Goal: Task Accomplishment & Management: Complete application form

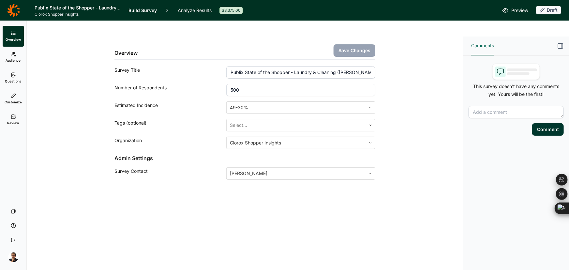
click at [17, 75] on link "Questions" at bounding box center [13, 78] width 21 height 21
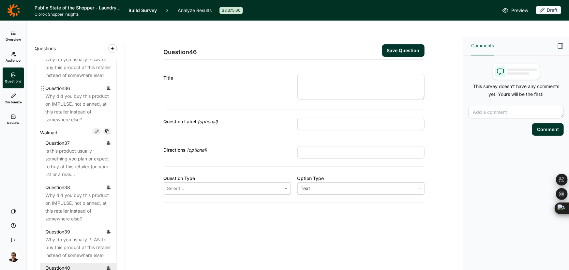
scroll to position [1809, 0]
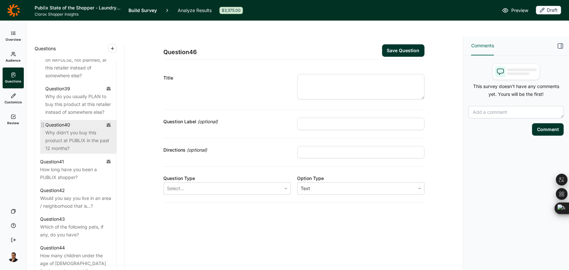
click at [75, 153] on div "Why didn't you buy this product at PUBLIX in the past 12 months?" at bounding box center [78, 140] width 66 height 23
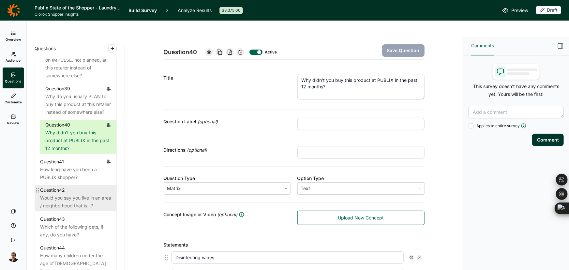
click at [79, 210] on div "Would you say you live in an area / neighborhood that is...?" at bounding box center [75, 202] width 71 height 16
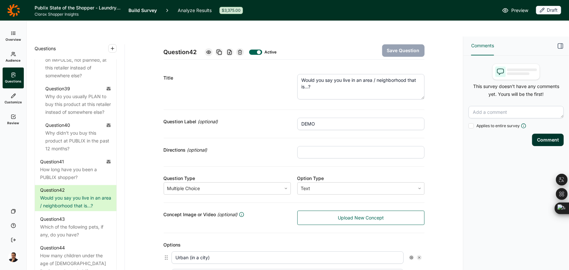
click at [238, 48] on div at bounding box center [240, 52] width 8 height 8
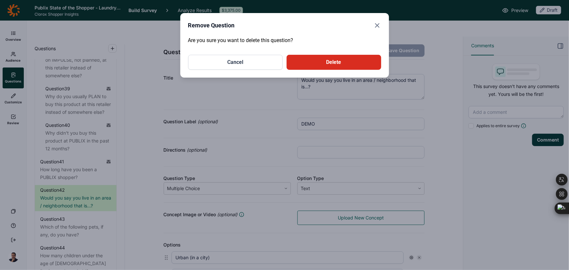
click at [313, 65] on button "Delete" at bounding box center [334, 62] width 95 height 15
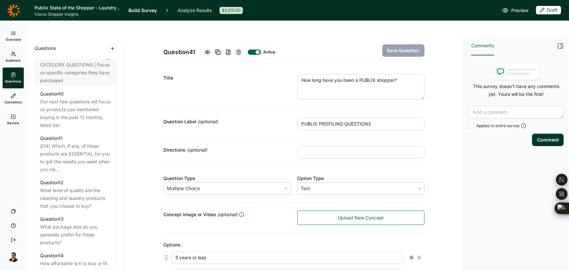
scroll to position [937, 0]
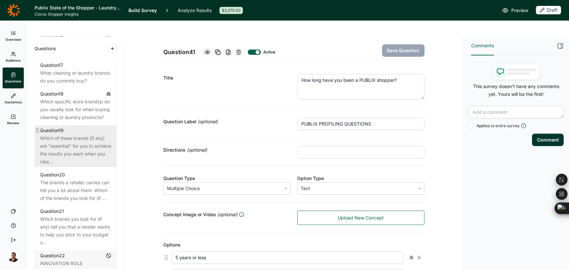
click at [77, 152] on div "Which of these brands (if any) are "essential" for you to achieve the results y…" at bounding box center [75, 149] width 71 height 31
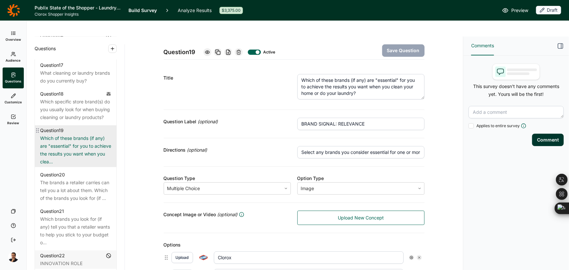
click at [80, 152] on div "Which of these brands (if any) are "essential" for you to achieve the results y…" at bounding box center [75, 149] width 71 height 31
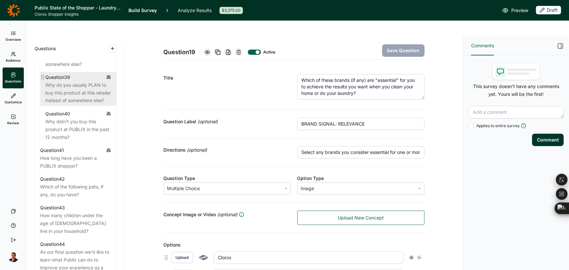
scroll to position [1827, 0]
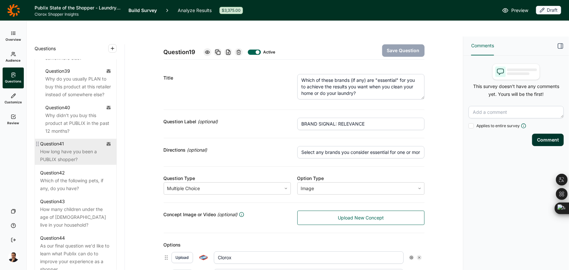
click at [88, 164] on div "How long have you been a PUBLIX shopper?" at bounding box center [75, 156] width 71 height 16
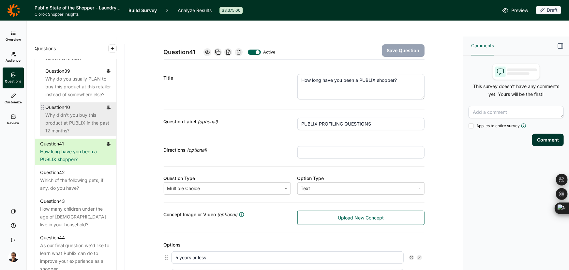
click at [75, 135] on div "Why didn't you buy this product at PUBLIX in the past 12 months?" at bounding box center [78, 123] width 66 height 23
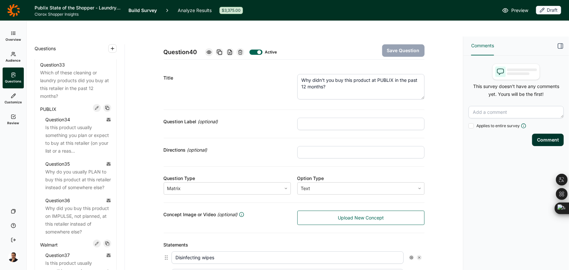
scroll to position [1530, 0]
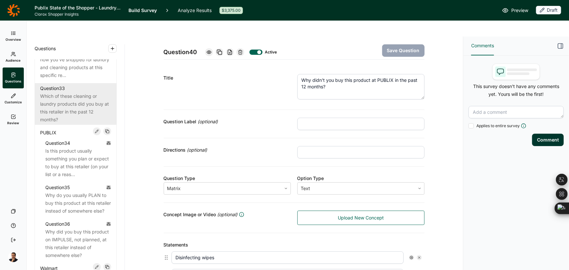
drag, startPoint x: 84, startPoint y: 99, endPoint x: 82, endPoint y: 115, distance: 16.8
click at [84, 79] on div "Now we'd like to know about how you've shopped for laundry and cleaning product…" at bounding box center [75, 63] width 71 height 31
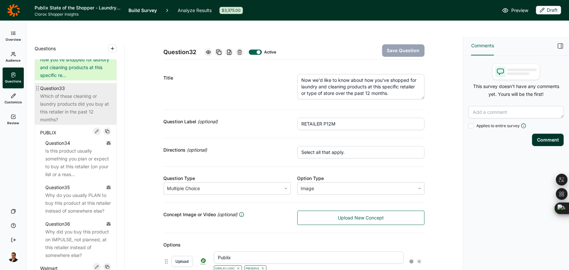
click at [78, 124] on div "Which of these cleaning or laundry products did you buy at this retailer in the…" at bounding box center [75, 107] width 71 height 31
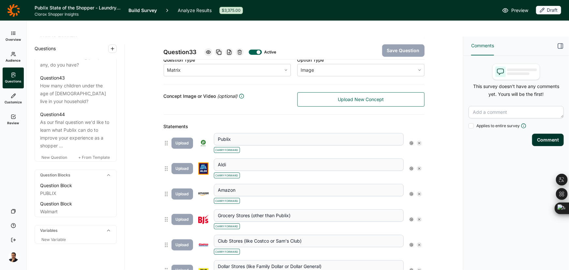
scroll to position [2004, 0]
click at [61, 155] on span "New Question" at bounding box center [54, 157] width 26 height 5
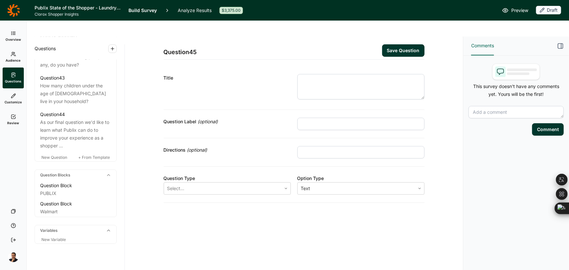
click at [322, 74] on textarea at bounding box center [361, 86] width 127 height 25
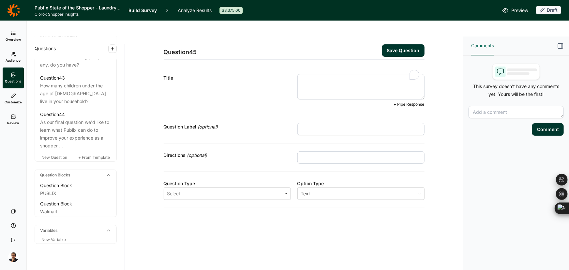
paste textarea "What impact do BOGOs (Buy One, Get One Free) have on your purchase of these cle…"
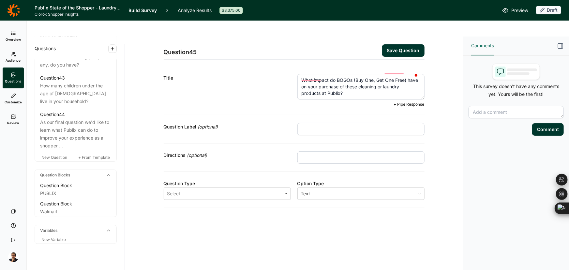
type textarea "What impact do BOGOs (Buy One, Get One Free) have on your purchase of these cle…"
click at [343, 115] on div "Question Label (optional)" at bounding box center [294, 129] width 261 height 28
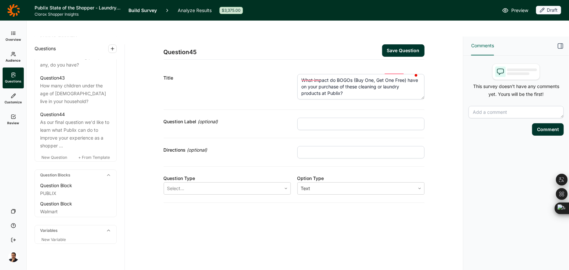
click at [324, 118] on input "text" at bounding box center [361, 124] width 127 height 12
paste input "BOGO"
type input "BOGO"
click at [193, 184] on div at bounding box center [222, 188] width 111 height 9
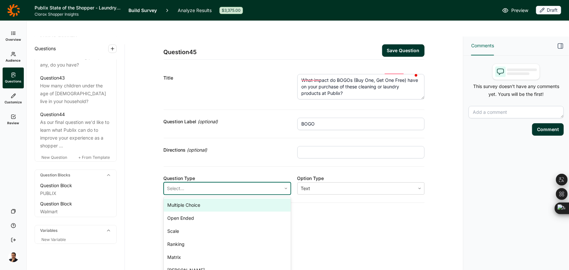
scroll to position [8, 0]
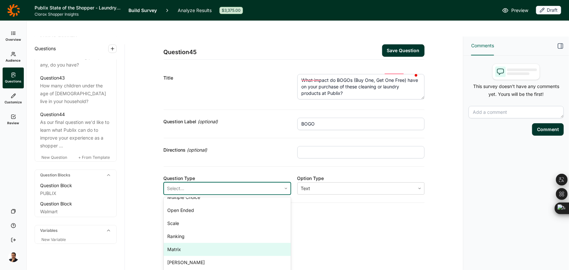
click at [192, 243] on div "Matrix" at bounding box center [227, 249] width 127 height 13
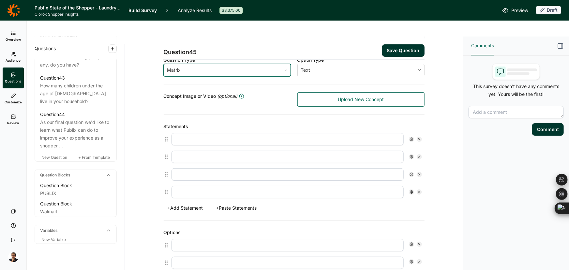
scroll to position [0, 0]
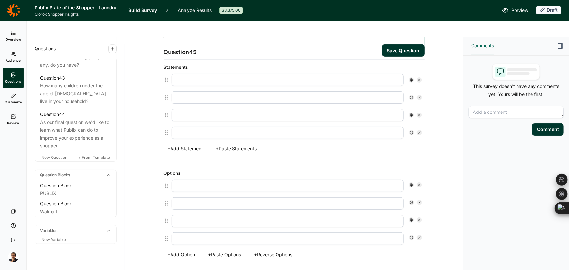
click at [242, 144] on button "+ Paste Statements" at bounding box center [236, 148] width 49 height 9
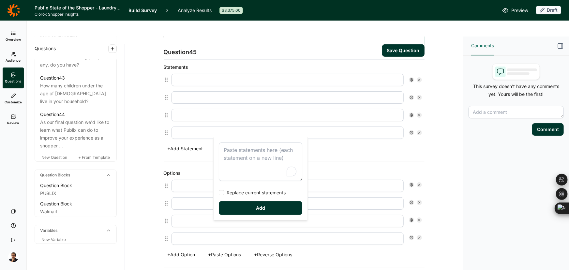
click at [245, 149] on textarea "To enrich screen reader interactions, please activate Accessibility in Grammarl…" at bounding box center [261, 162] width 84 height 38
click at [235, 189] on div "Disinfecting wipes Dilutable/concentrated liquid cleaners All-purpose (multi-pu…" at bounding box center [261, 178] width 94 height 83
click at [236, 188] on div "Disinfecting wipes Dilutable/concentrated liquid cleaners All-purpose (multi-pu…" at bounding box center [261, 178] width 94 height 83
click at [237, 191] on span "Replace current statements" at bounding box center [255, 193] width 62 height 7
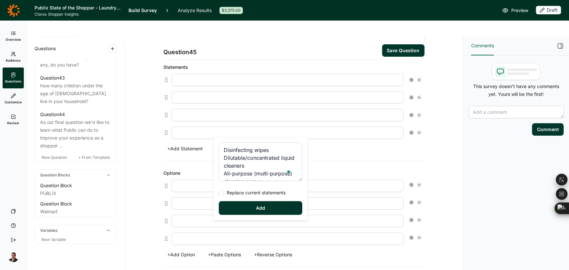
click at [219, 193] on input "Replace current statements" at bounding box center [219, 193] width 0 height 0
type textarea "Disinfecting wipes Dilutable/concentrated liquid cleaners All-purpose (multi-pu…"
click at [240, 211] on button "Add" at bounding box center [261, 208] width 84 height 14
type input "Disinfecting wipes"
type input "Dilutable/concentrated liquid cleaners"
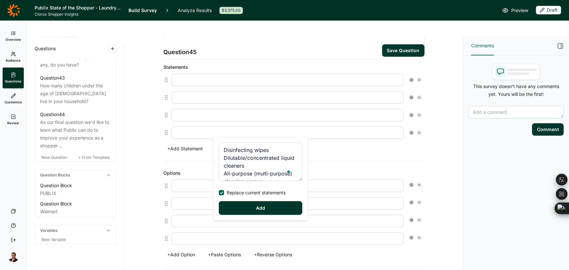
type input "All-purpose (multi-purpose) cleaning sprays"
type input "Bathroom cleaners (sprays, foaming, mold & mildew, etc.)"
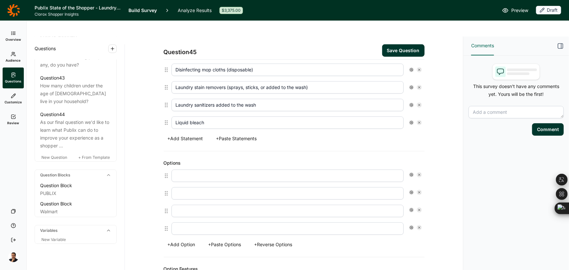
scroll to position [297, 0]
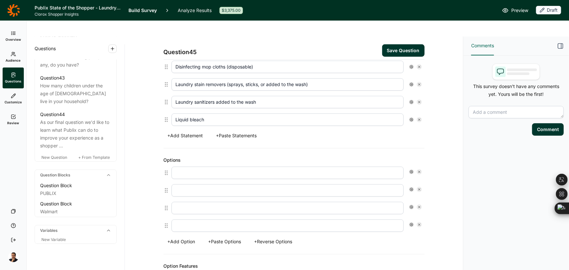
drag, startPoint x: 226, startPoint y: 225, endPoint x: 231, endPoint y: 222, distance: 5.3
click at [226, 237] on button "+ Paste Options" at bounding box center [225, 241] width 41 height 9
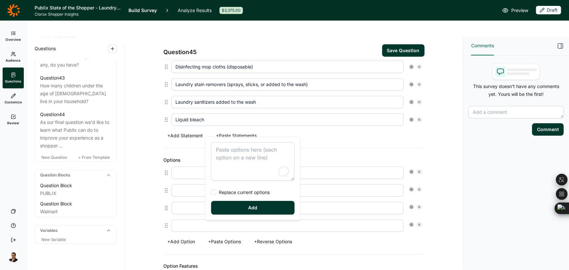
click at [243, 157] on textarea "To enrich screen reader interactions, please activate Accessibility in Grammarl…" at bounding box center [253, 161] width 84 height 38
click at [237, 191] on span "Replace current options" at bounding box center [244, 192] width 54 height 7
click at [211, 192] on input "Replace current options" at bounding box center [211, 192] width 0 height 0
type textarea "Only buy at Publix if a specific brand is on BOGO Only buy at Publix on BOGO (a…"
click at [236, 209] on button "Add" at bounding box center [253, 208] width 84 height 14
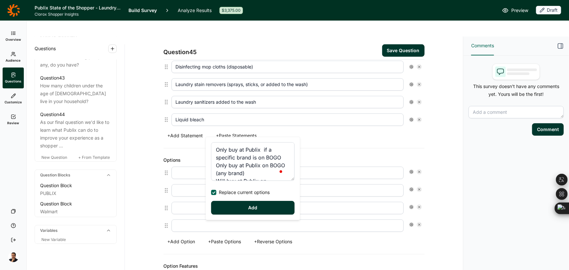
type input "Only buy at Publix if a specific brand is on BOGO"
type input "Only buy at Publix on BOGO (any brand)"
type input "Will buy at Publix on Sale/Discount/Coupon (doesn't have to be BOGO)"
type input "Buy at Publix when need it even if not on BOGO/sale/discount/coupon"
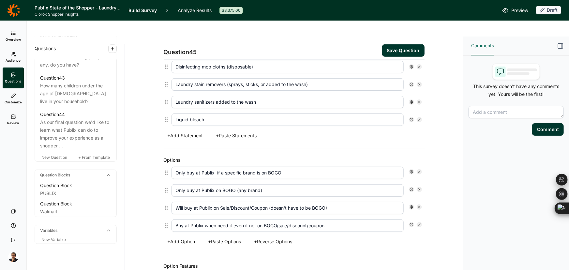
click at [397, 44] on button "Save Question" at bounding box center [403, 50] width 42 height 12
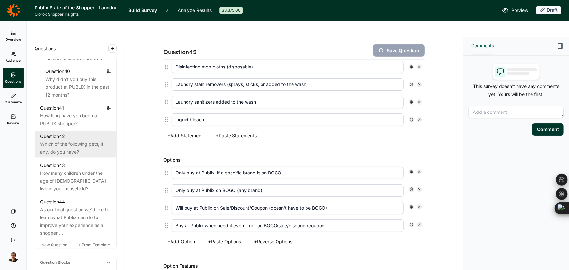
scroll to position [1886, 0]
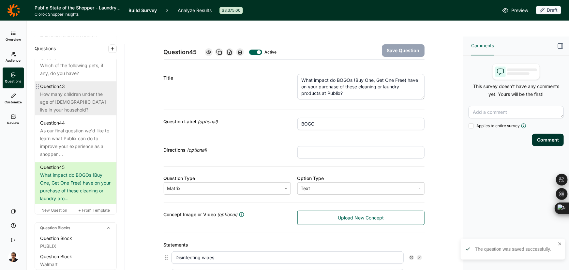
scroll to position [1945, 0]
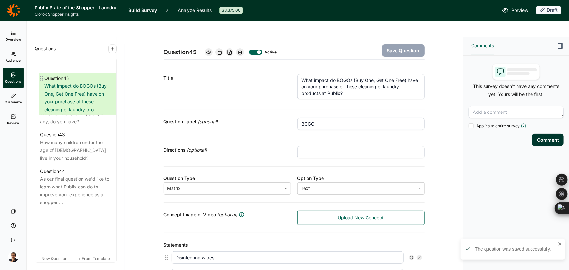
drag, startPoint x: 38, startPoint y: 203, endPoint x: 42, endPoint y: 77, distance: 126.3
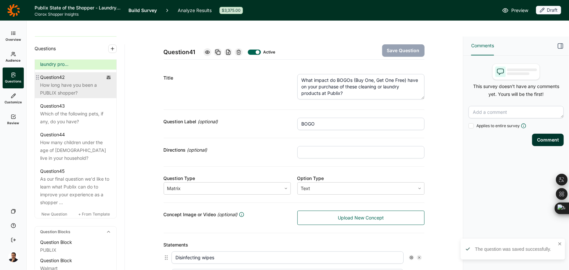
click at [65, 97] on div "How long have you been a PUBLIX shopper?" at bounding box center [75, 89] width 71 height 16
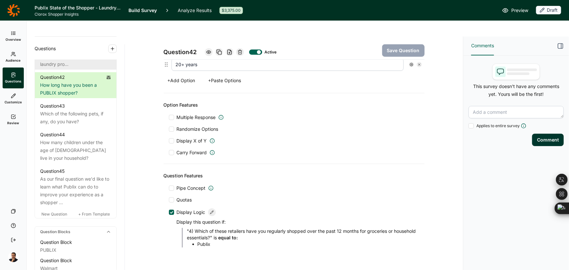
click at [61, 68] on div "What impact do BOGOs (Buy One, Get One Free) have on your purchase of these cle…" at bounding box center [75, 52] width 71 height 31
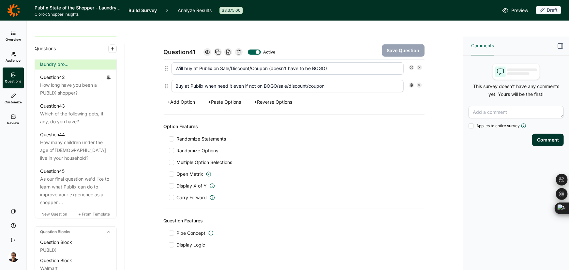
click at [181, 242] on span "Display Logic" at bounding box center [191, 245] width 29 height 7
click at [169, 245] on input "Display Logic" at bounding box center [169, 245] width 0 height 0
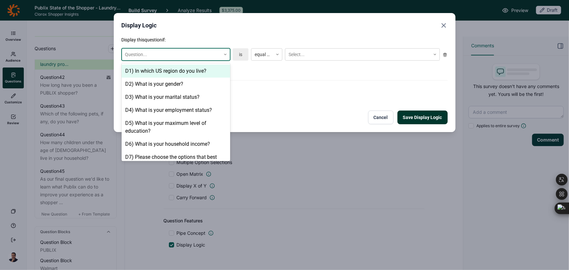
click at [165, 51] on div at bounding box center [171, 55] width 92 height 8
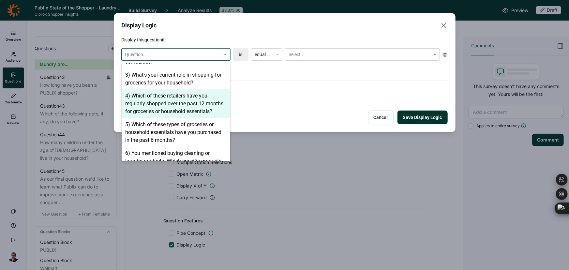
click at [164, 110] on div "4) Which of these retailers have you regularly shopped over the past 12 months …" at bounding box center [176, 103] width 109 height 29
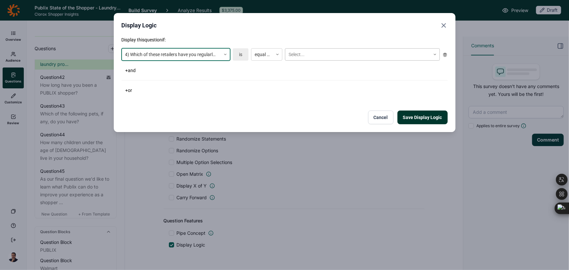
click at [306, 55] on div at bounding box center [358, 55] width 139 height 8
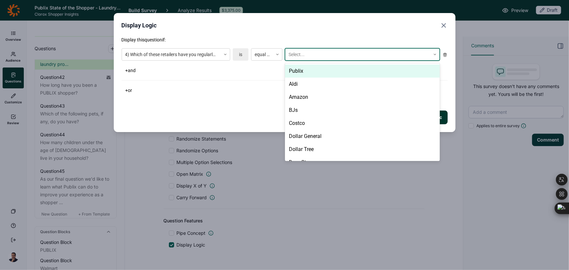
click at [299, 71] on div "Publix" at bounding box center [362, 71] width 155 height 13
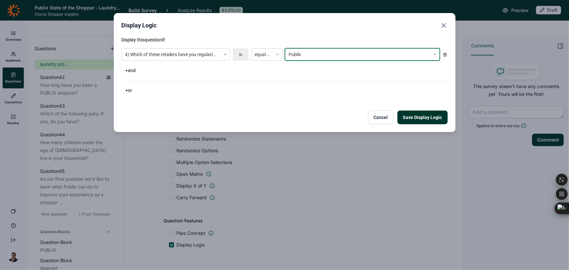
drag, startPoint x: 225, startPoint y: 95, endPoint x: 316, endPoint y: 100, distance: 91.5
click at [225, 95] on div "Display this question if: 4) Which of these retailers have you regularly shoppe…" at bounding box center [285, 81] width 326 height 88
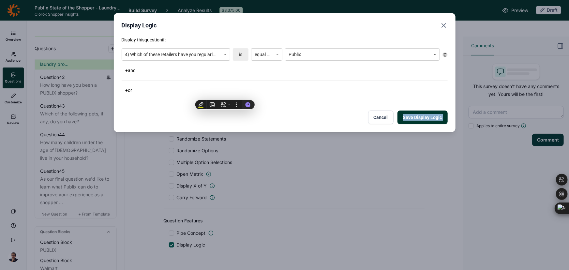
click at [414, 121] on button "Save Display Logic" at bounding box center [423, 118] width 50 height 14
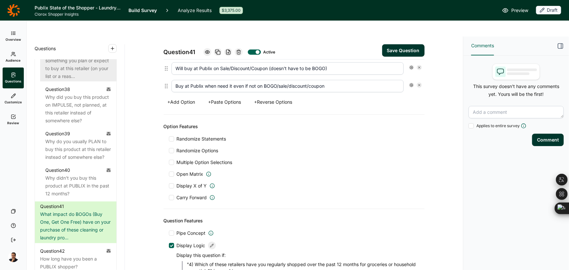
scroll to position [1760, 0]
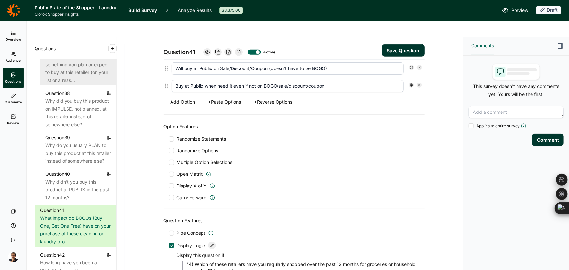
click at [95, 84] on div "Is this product usually something you plan or expect to buy at this retailer (o…" at bounding box center [78, 68] width 66 height 31
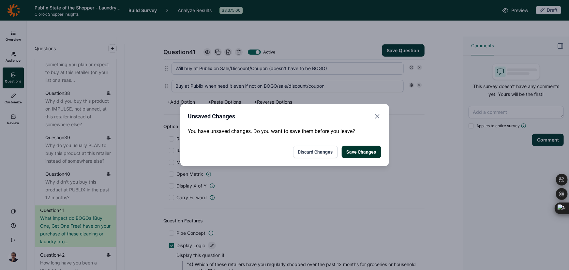
click at [366, 154] on button "Save Changes" at bounding box center [361, 152] width 39 height 12
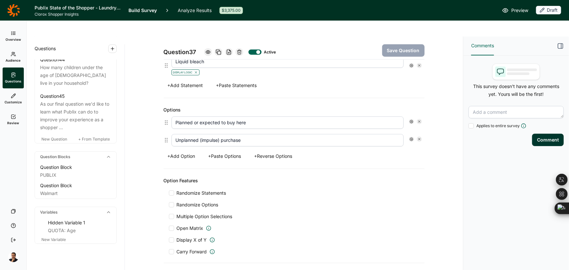
scroll to position [1978, 0]
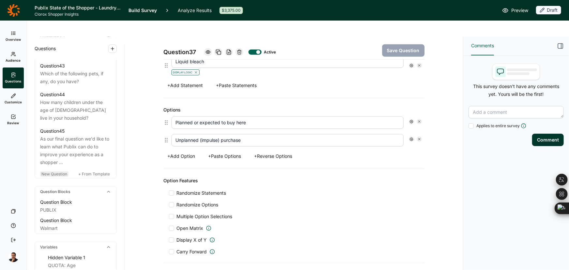
click at [62, 176] on span "New Question" at bounding box center [54, 174] width 26 height 5
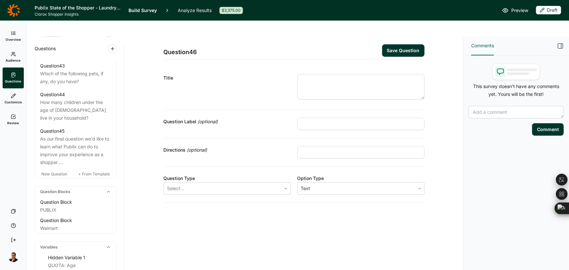
click at [305, 74] on textarea at bounding box center [361, 86] width 127 height 25
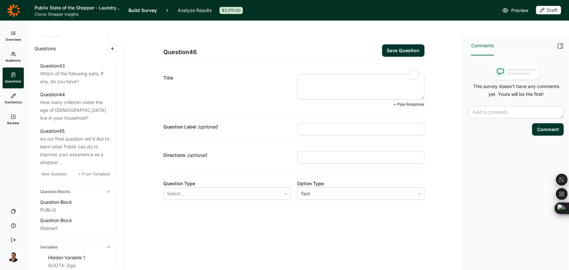
paste textarea "What statement below best describes how you shopped for cleaning and laundry pr…"
type textarea "What statement below best describes how you shopped for cleaning and laundry pr…"
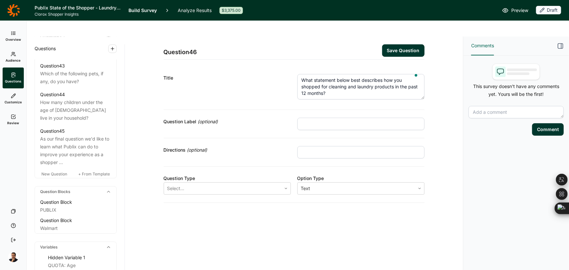
click at [330, 118] on input "text" at bounding box center [361, 124] width 127 height 12
paste input "GENERAL"
type input "GENERAL"
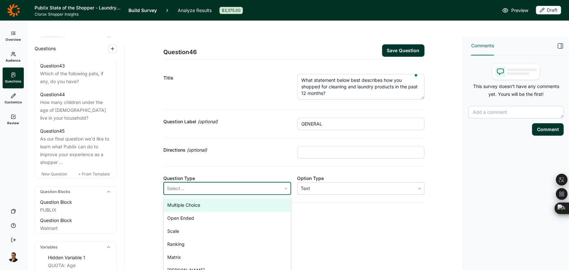
click at [201, 184] on div at bounding box center [222, 188] width 111 height 9
click at [195, 199] on div "Multiple Choice" at bounding box center [227, 205] width 127 height 13
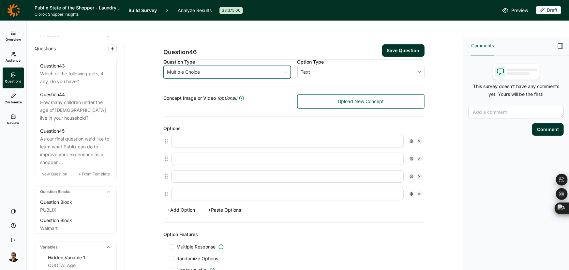
scroll to position [118, 0]
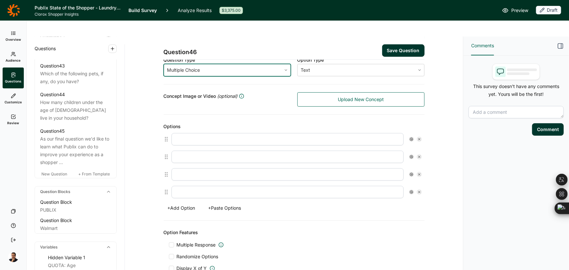
click at [233, 204] on button "+ Paste Options" at bounding box center [225, 208] width 41 height 9
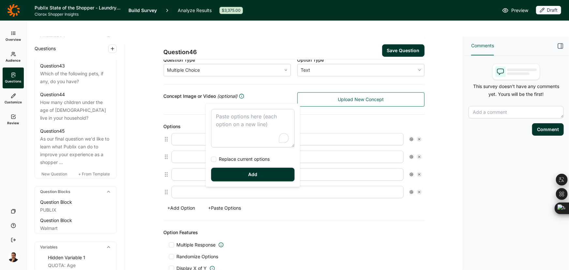
click at [240, 123] on textarea "To enrich screen reader interactions, please activate Accessibility in Grammarl…" at bounding box center [253, 128] width 84 height 38
click at [226, 163] on div "In a physical store all/most of the time In a physical store and online about e…" at bounding box center [253, 145] width 94 height 83
click at [226, 160] on span "Replace current options" at bounding box center [244, 159] width 54 height 7
click at [211, 159] on input "Replace current options" at bounding box center [211, 159] width 0 height 0
type textarea "In a physical store all/most of the time In a physical store and online about e…"
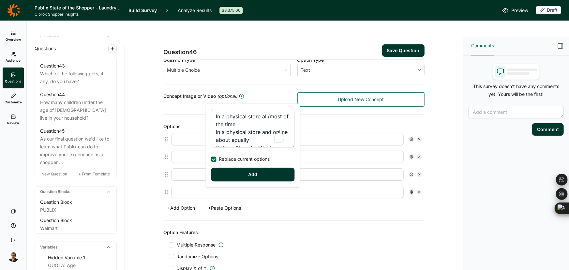
click at [235, 184] on div "In a physical store all/most of the time In a physical store and online about e…" at bounding box center [253, 145] width 94 height 83
click at [231, 173] on button "Add" at bounding box center [253, 175] width 84 height 14
type input "In a physical store all/most of the time"
type input "In a physical store and online about equally"
type input "Online all/most of the time"
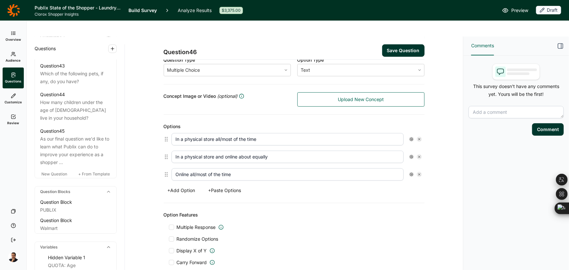
click at [401, 44] on button "Save Question" at bounding box center [403, 50] width 42 height 12
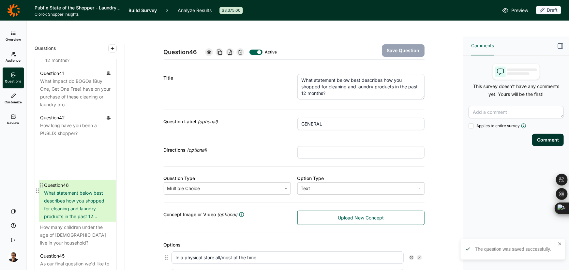
scroll to position [1895, 0]
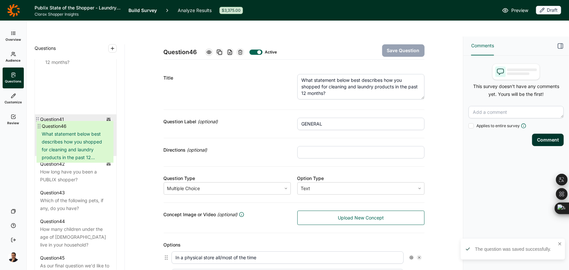
drag, startPoint x: 39, startPoint y: 213, endPoint x: 41, endPoint y: 122, distance: 91.1
click at [41, 122] on div "Question 41 What impact do BOGOs (Buy One, Get One Free) have on your purchase …" at bounding box center [76, 182] width 82 height 224
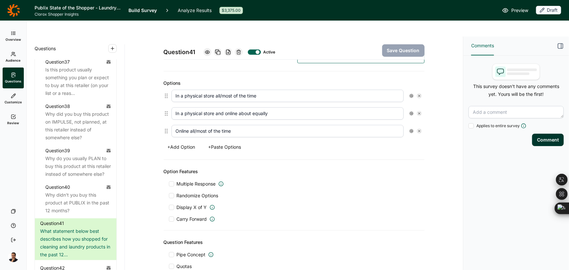
scroll to position [196, 0]
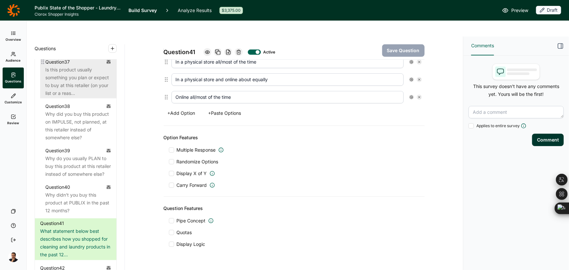
click at [59, 97] on div "Is this product usually something you plan or expect to buy at this retailer (o…" at bounding box center [78, 81] width 66 height 31
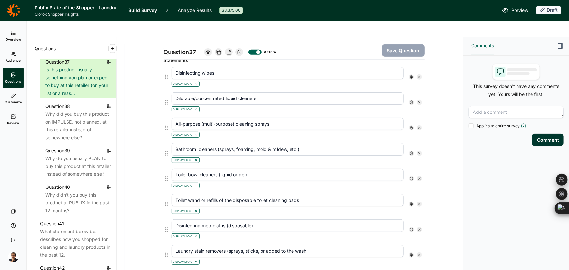
scroll to position [535, 0]
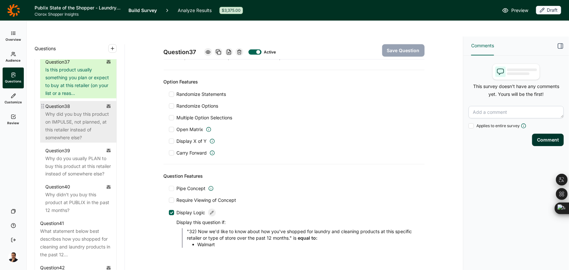
click at [78, 142] on div "Why did you buy this product on IMPULSE, not planned, at this retailer instead …" at bounding box center [78, 125] width 66 height 31
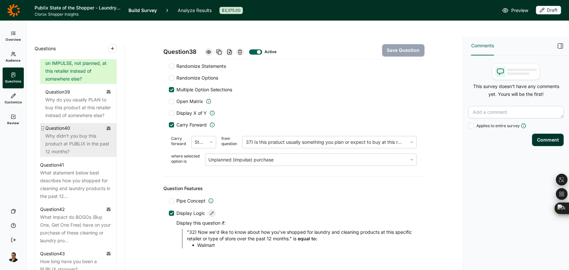
scroll to position [1806, 0]
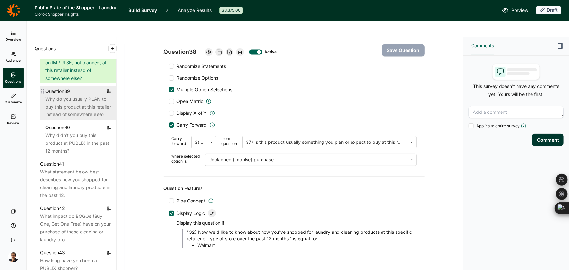
click at [77, 119] on div "Why do you usually PLAN to buy this product at this retailer instead of somewhe…" at bounding box center [78, 106] width 66 height 23
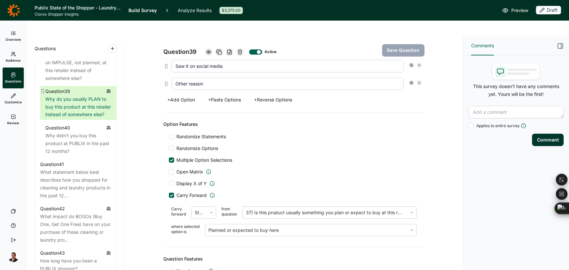
scroll to position [711, 0]
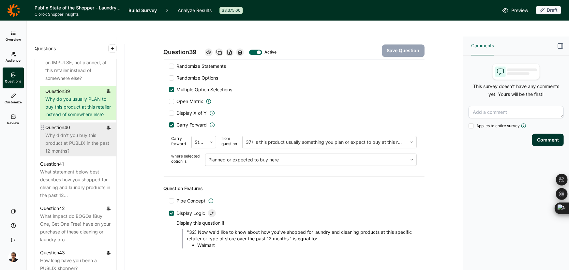
click at [75, 155] on div "Why didn't you buy this product at PUBLIX in the past 12 months?" at bounding box center [78, 143] width 66 height 23
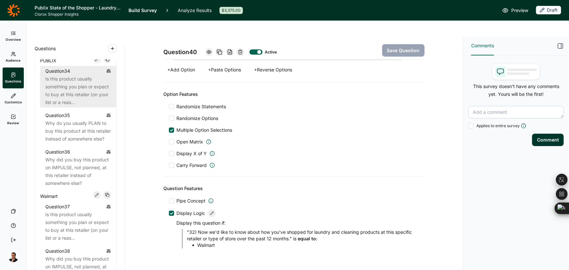
scroll to position [1717, 0]
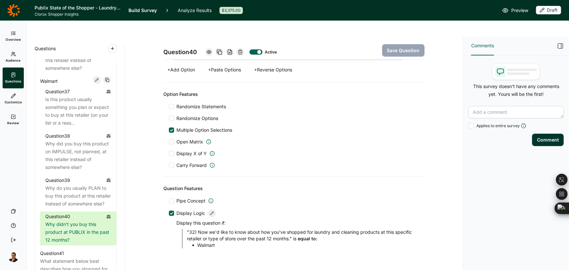
click at [106, 82] on use at bounding box center [108, 80] width 4 height 4
click at [107, 126] on input "text" at bounding box center [128, 127] width 63 height 15
type input "Aldi"
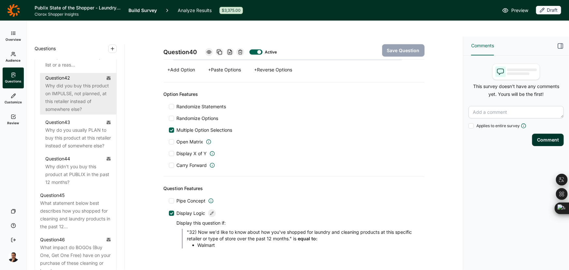
scroll to position [1984, 0]
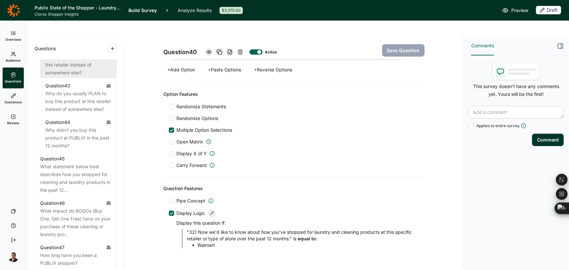
click at [74, 77] on div "Why did you buy this product on IMPULSE, not planned, at this retailer instead …" at bounding box center [78, 60] width 66 height 31
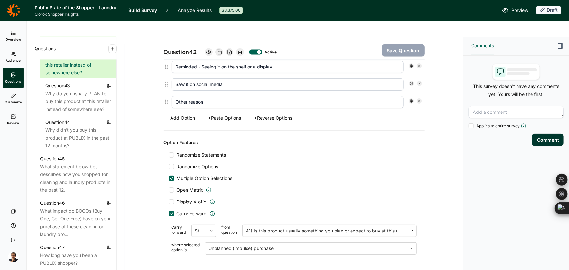
scroll to position [640, 0]
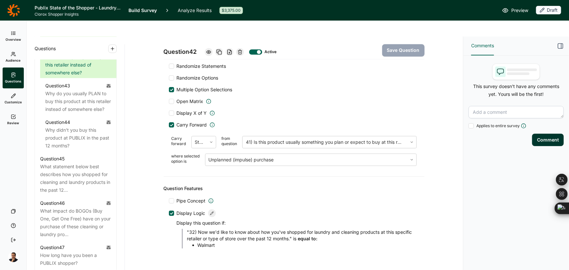
click at [211, 211] on icon at bounding box center [212, 213] width 4 height 4
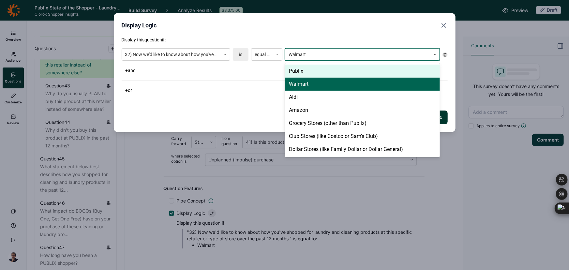
click at [310, 55] on div at bounding box center [358, 55] width 139 height 8
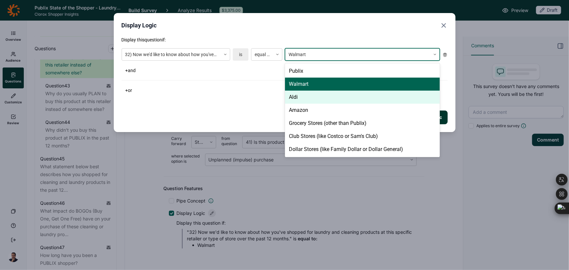
click at [309, 95] on div "Aldi" at bounding box center [362, 97] width 155 height 13
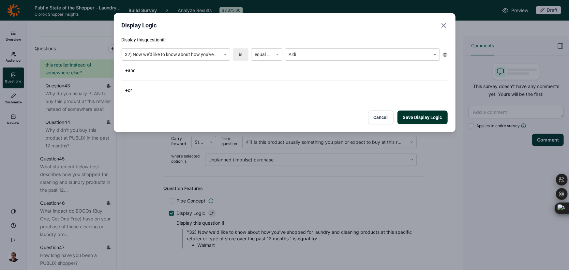
click at [424, 117] on button "Save Display Logic" at bounding box center [423, 118] width 50 height 14
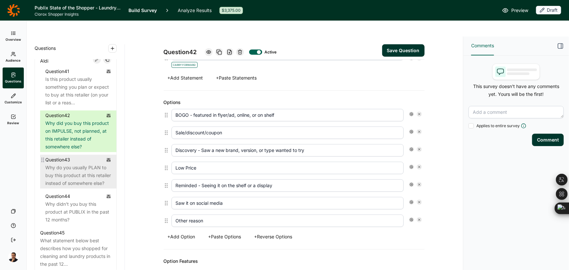
scroll to position [1895, 0]
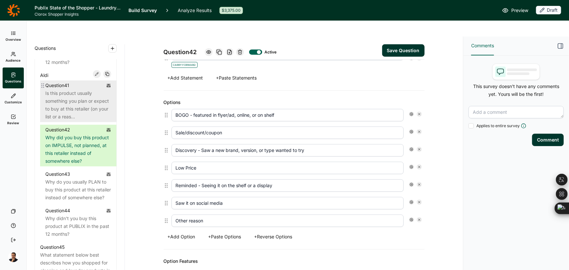
click at [72, 121] on div "Is this product usually something you plan or expect to buy at this retailer (o…" at bounding box center [78, 105] width 66 height 31
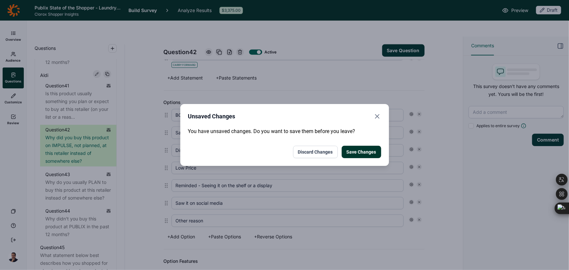
click at [364, 152] on button "Save Changes" at bounding box center [361, 152] width 39 height 12
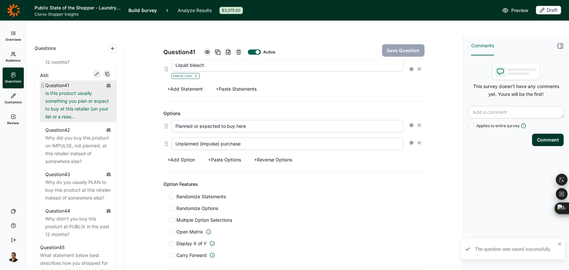
click at [74, 121] on div "Is this product usually something you plan or expect to buy at this retailer (o…" at bounding box center [78, 105] width 66 height 31
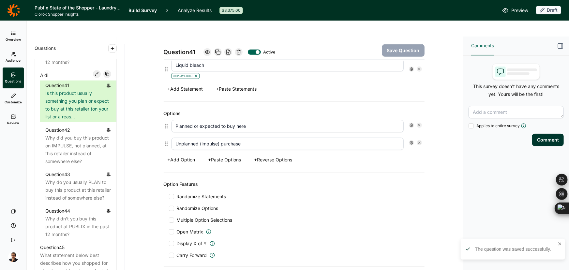
scroll to position [535, 0]
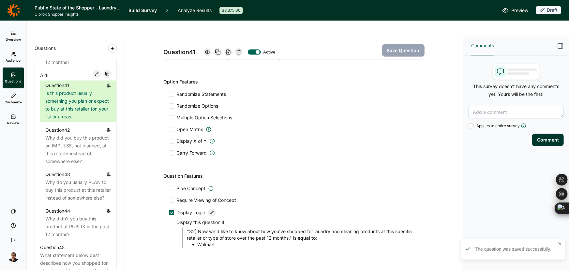
click at [212, 211] on icon at bounding box center [212, 213] width 4 height 4
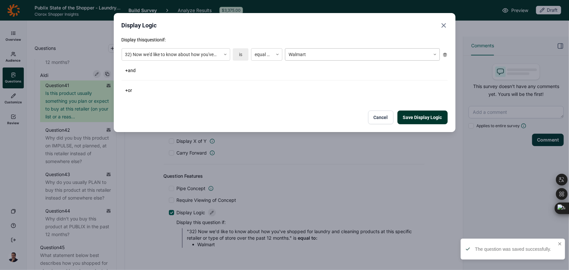
click at [297, 58] on div at bounding box center [358, 55] width 139 height 8
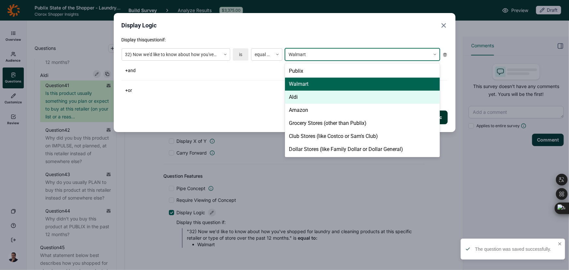
click at [299, 95] on div "Aldi" at bounding box center [362, 97] width 155 height 13
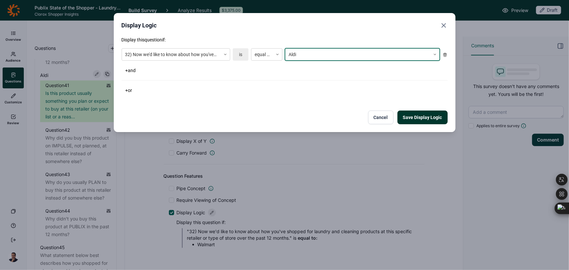
click at [408, 115] on button "Save Display Logic" at bounding box center [423, 118] width 50 height 14
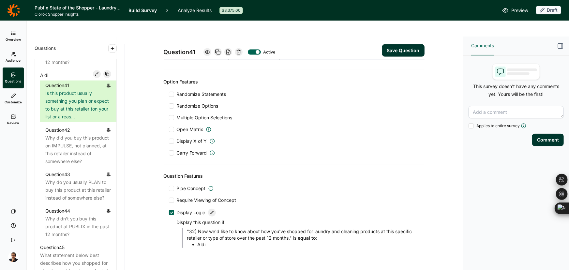
click at [400, 44] on button "Save Question" at bounding box center [403, 50] width 42 height 12
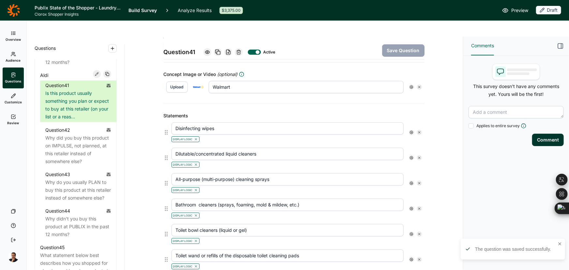
scroll to position [120, 0]
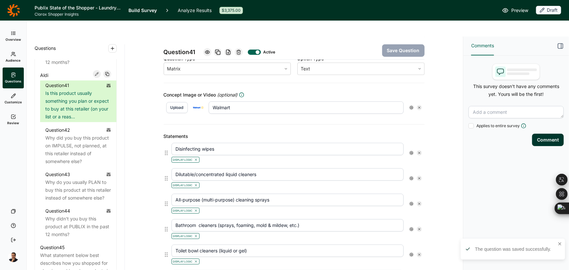
click at [182, 102] on button "Upload" at bounding box center [177, 107] width 22 height 11
click at [179, 102] on button "Upload" at bounding box center [177, 107] width 22 height 11
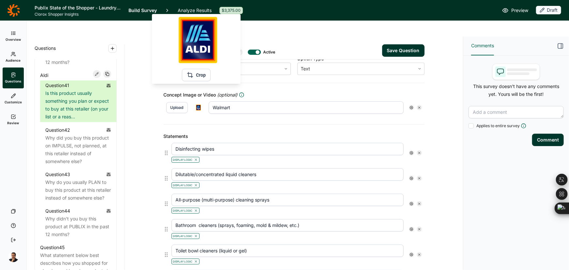
click at [197, 76] on button "Crop" at bounding box center [196, 75] width 29 height 12
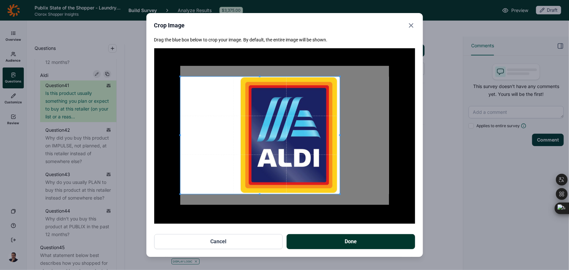
click at [339, 196] on div at bounding box center [284, 135] width 209 height 139
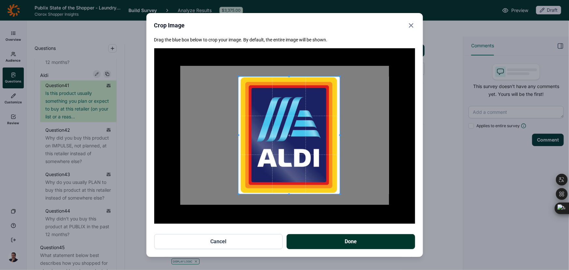
click at [238, 200] on div at bounding box center [284, 135] width 209 height 139
click at [323, 239] on button "Done" at bounding box center [351, 241] width 129 height 15
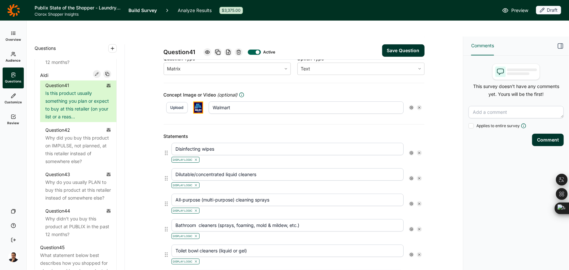
drag, startPoint x: 245, startPoint y: 91, endPoint x: 127, endPoint y: 100, distance: 118.5
click at [131, 95] on div "Question 41 Active Save Question Title Is this product usually something you pl…" at bounding box center [294, 161] width 338 height 249
type input "Aldi"
click at [398, 37] on div "Question 41 Active Save Question" at bounding box center [294, 48] width 261 height 23
click at [398, 44] on button "Save Question" at bounding box center [403, 50] width 42 height 12
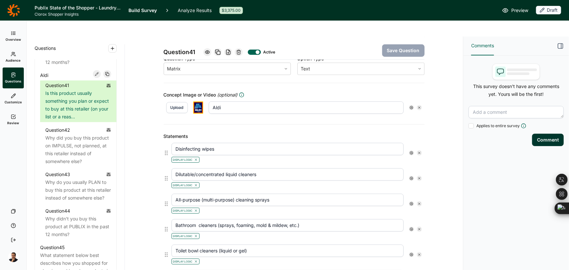
click at [410, 151] on use at bounding box center [411, 152] width 3 height 3
click at [454, 149] on icon at bounding box center [455, 149] width 4 height 4
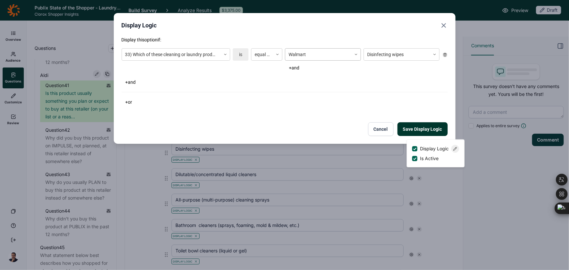
click at [320, 58] on div at bounding box center [319, 55] width 60 height 8
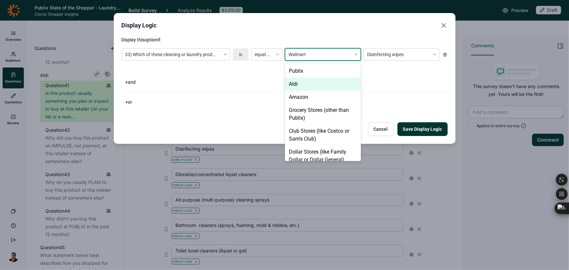
click at [310, 83] on div "Aldi" at bounding box center [323, 84] width 76 height 13
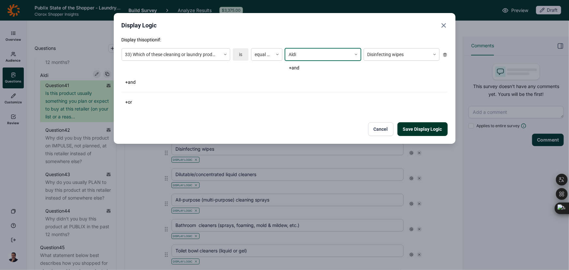
click at [419, 125] on button "Save Display Logic" at bounding box center [423, 129] width 50 height 14
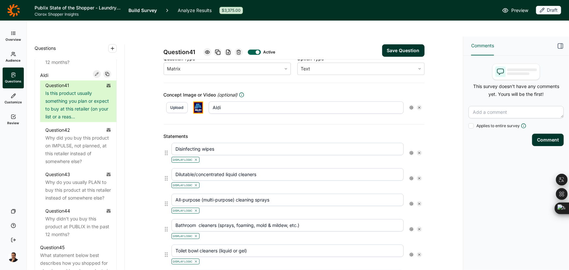
click at [410, 176] on icon at bounding box center [412, 178] width 4 height 4
click at [457, 174] on div at bounding box center [456, 174] width 8 height 8
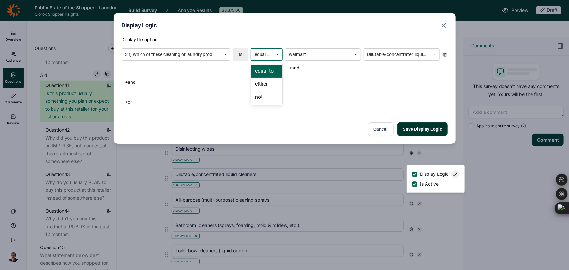
click at [270, 55] on div "equal to" at bounding box center [263, 54] width 22 height 11
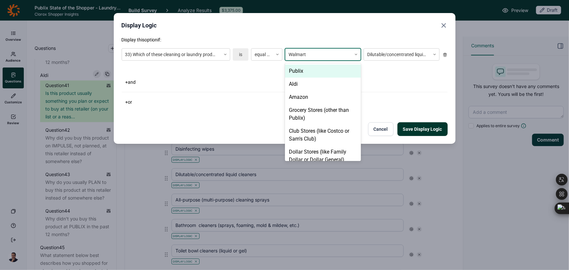
click at [317, 54] on div at bounding box center [319, 55] width 60 height 8
click at [308, 84] on div "Aldi" at bounding box center [323, 84] width 76 height 13
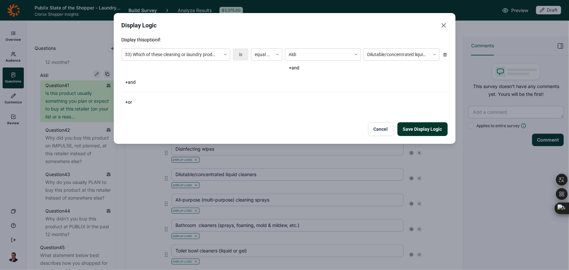
click at [408, 134] on button "Save Display Logic" at bounding box center [423, 129] width 50 height 14
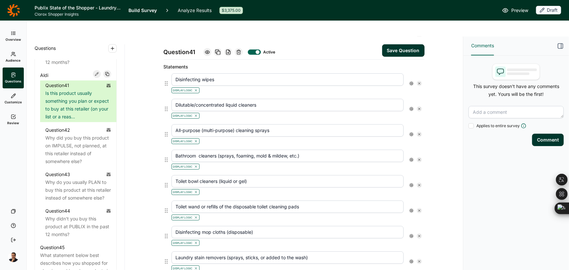
scroll to position [209, 0]
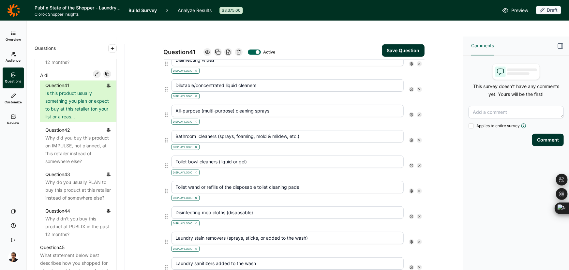
click at [410, 113] on use at bounding box center [411, 114] width 3 height 3
click at [455, 113] on use at bounding box center [455, 110] width 3 height 3
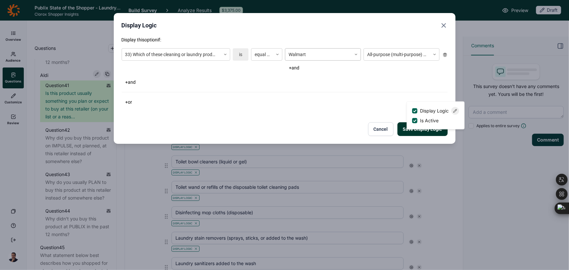
click at [314, 51] on div at bounding box center [319, 55] width 60 height 8
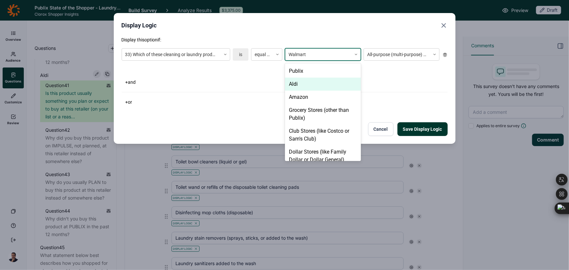
click at [302, 83] on div "Aldi" at bounding box center [323, 84] width 76 height 13
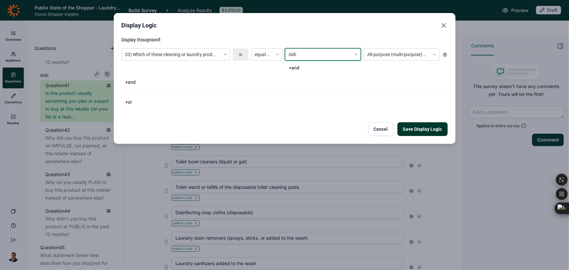
click at [429, 132] on button "Save Display Logic" at bounding box center [423, 129] width 50 height 14
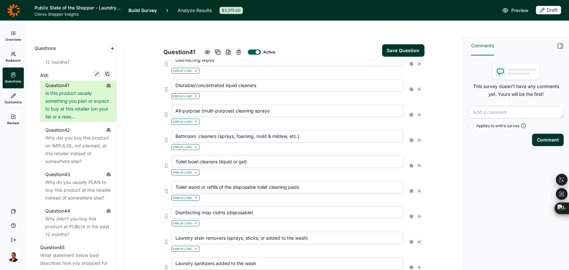
click at [410, 138] on icon at bounding box center [412, 140] width 4 height 4
click at [455, 138] on use at bounding box center [455, 135] width 3 height 3
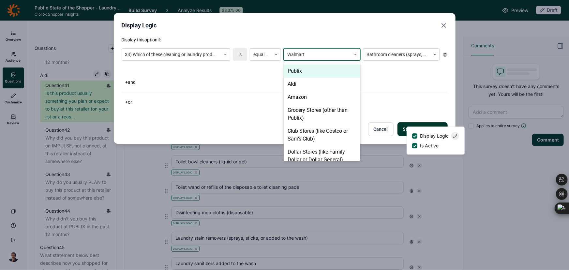
click at [324, 55] on div at bounding box center [317, 55] width 60 height 8
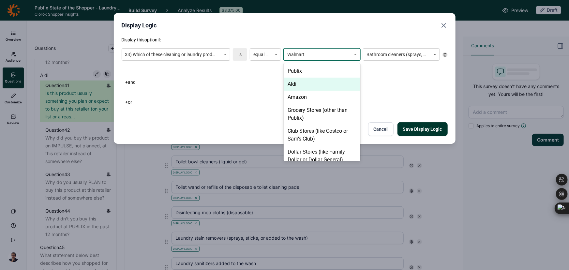
click at [317, 84] on div "Aldi" at bounding box center [322, 84] width 77 height 13
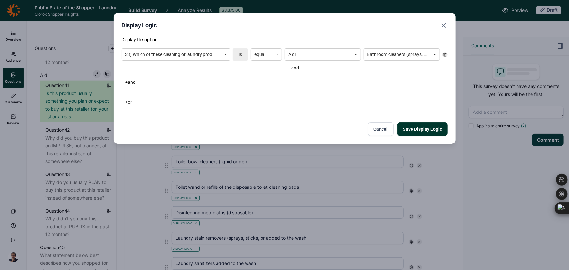
click at [418, 128] on button "Save Display Logic" at bounding box center [423, 129] width 50 height 14
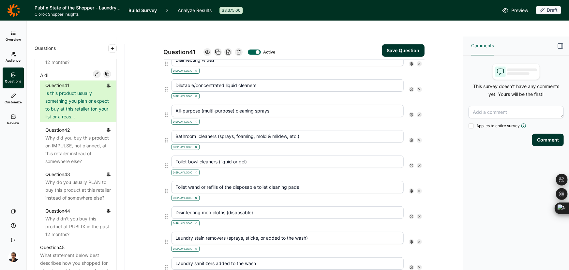
click at [411, 163] on div at bounding box center [411, 165] width 5 height 5
click at [455, 163] on use at bounding box center [455, 161] width 3 height 3
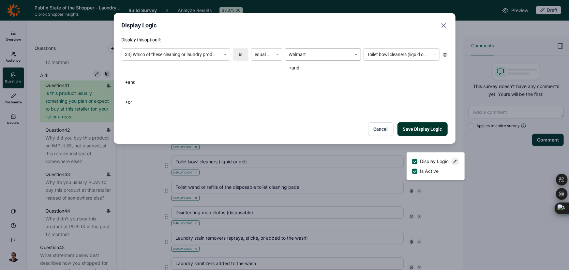
click at [306, 57] on div at bounding box center [319, 55] width 60 height 8
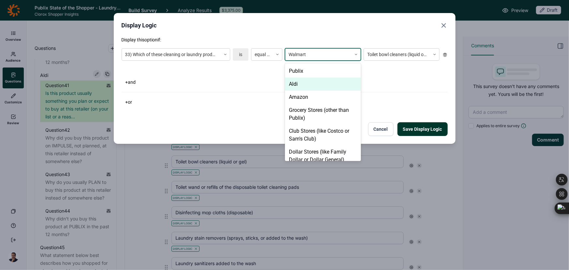
click at [304, 83] on div "Aldi" at bounding box center [323, 84] width 76 height 13
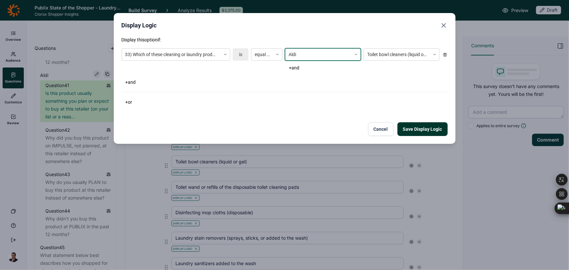
click at [426, 133] on button "Save Display Logic" at bounding box center [423, 129] width 50 height 14
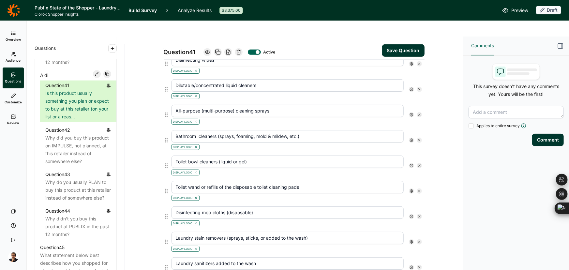
click at [410, 164] on icon at bounding box center [412, 166] width 4 height 4
click at [456, 163] on use at bounding box center [455, 161] width 3 height 3
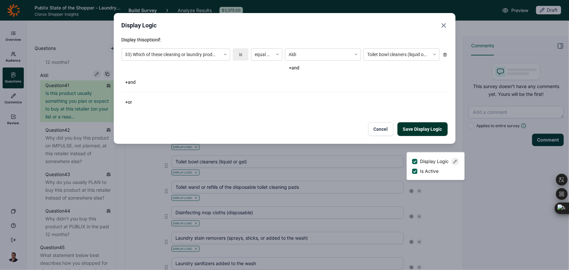
click at [384, 125] on button "Cancel" at bounding box center [380, 129] width 25 height 14
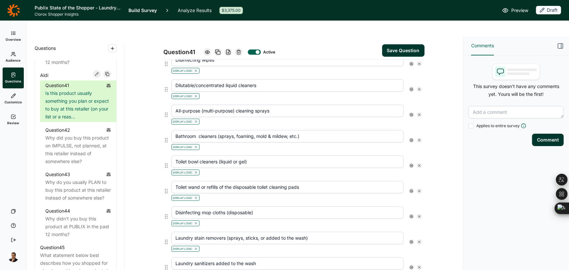
click at [411, 189] on div at bounding box center [411, 191] width 5 height 5
click at [457, 189] on icon at bounding box center [455, 187] width 4 height 4
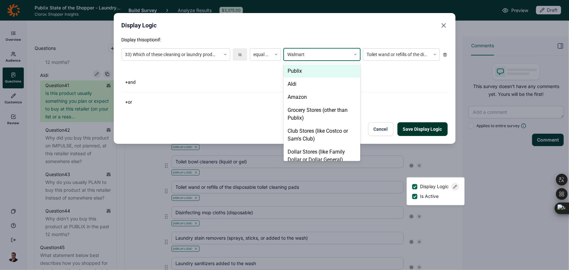
click at [316, 56] on div at bounding box center [317, 55] width 60 height 8
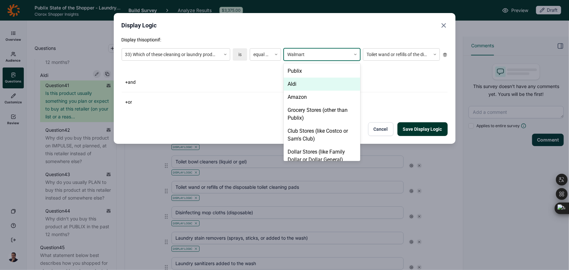
click at [306, 85] on div "Aldi" at bounding box center [322, 84] width 77 height 13
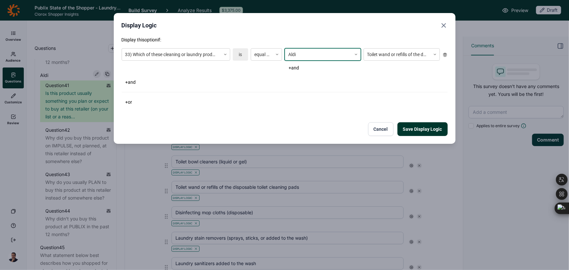
click at [404, 130] on button "Save Display Logic" at bounding box center [423, 129] width 50 height 14
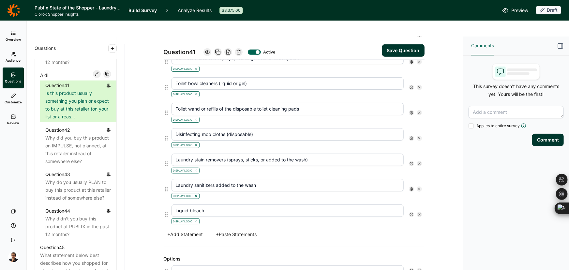
scroll to position [298, 0]
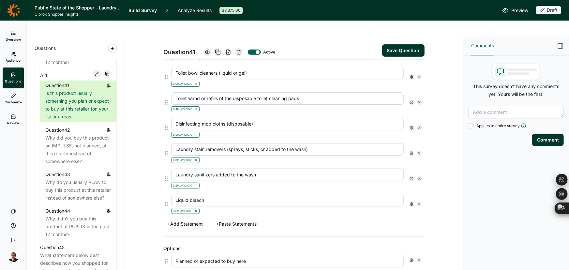
click at [411, 125] on div at bounding box center [411, 127] width 5 height 5
click at [454, 125] on use at bounding box center [455, 123] width 3 height 3
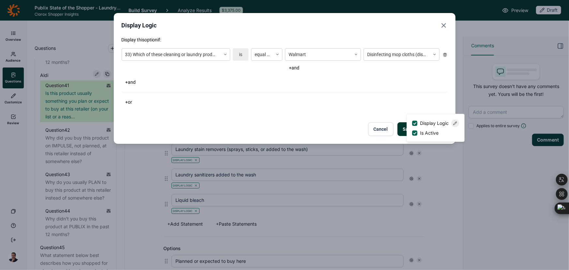
click at [318, 48] on div "33) Which of these cleaning or laundry products did you buy at this retailer in…" at bounding box center [285, 60] width 326 height 29
click at [318, 49] on div "Walmart" at bounding box center [323, 54] width 76 height 12
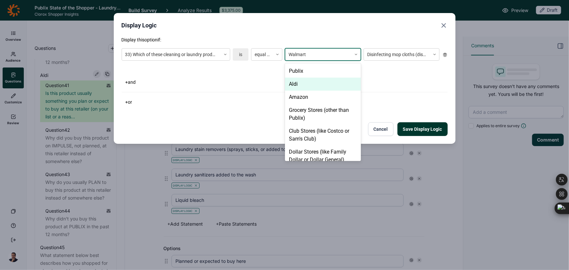
click at [301, 82] on div "Aldi" at bounding box center [323, 84] width 76 height 13
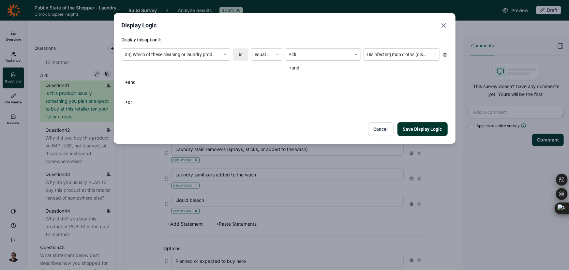
click at [411, 123] on button "Save Display Logic" at bounding box center [423, 129] width 50 height 14
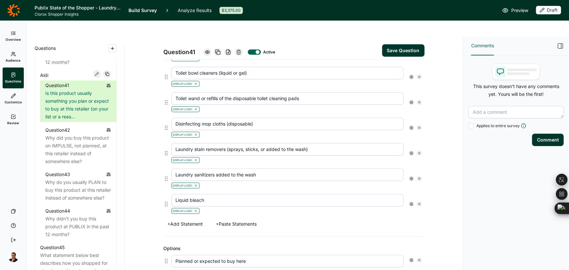
click at [410, 151] on icon at bounding box center [412, 153] width 4 height 4
click at [455, 151] on icon at bounding box center [455, 149] width 4 height 4
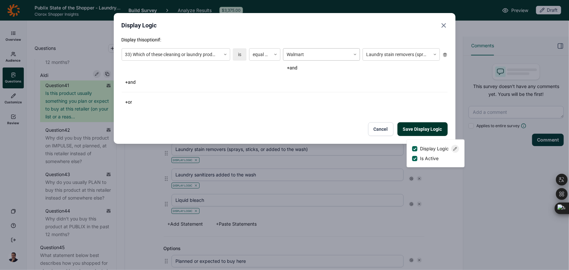
click at [325, 55] on div at bounding box center [317, 55] width 61 height 8
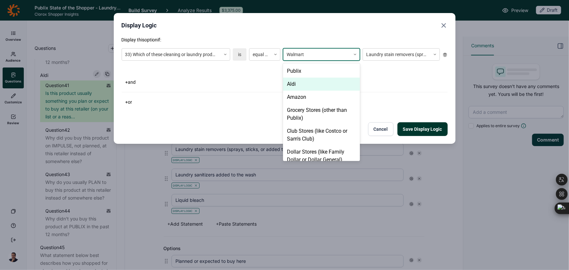
click at [321, 78] on div "Aldi" at bounding box center [321, 84] width 77 height 13
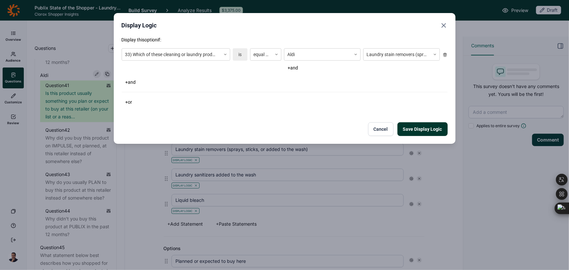
click at [411, 128] on button "Save Display Logic" at bounding box center [423, 129] width 50 height 14
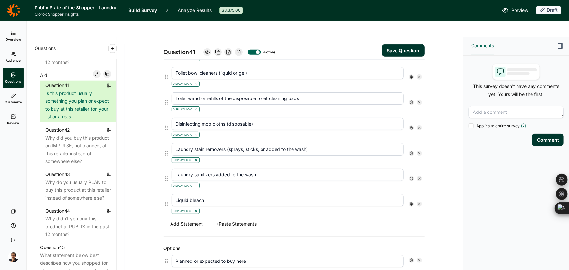
click at [411, 177] on icon at bounding box center [412, 179] width 4 height 4
click at [457, 176] on use at bounding box center [455, 174] width 3 height 3
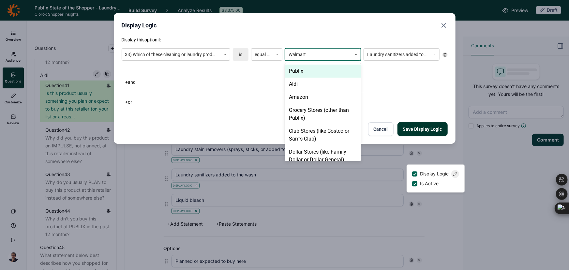
click at [311, 54] on div at bounding box center [319, 55] width 60 height 8
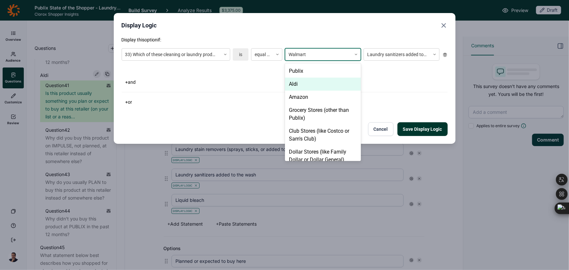
click at [306, 85] on div "Aldi" at bounding box center [323, 84] width 76 height 13
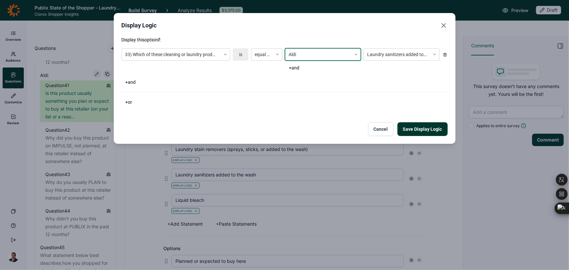
click at [417, 126] on button "Save Display Logic" at bounding box center [423, 129] width 50 height 14
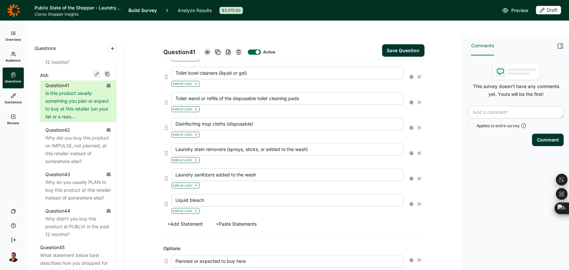
click at [410, 202] on icon at bounding box center [412, 204] width 4 height 4
click at [455, 202] on icon at bounding box center [455, 200] width 4 height 4
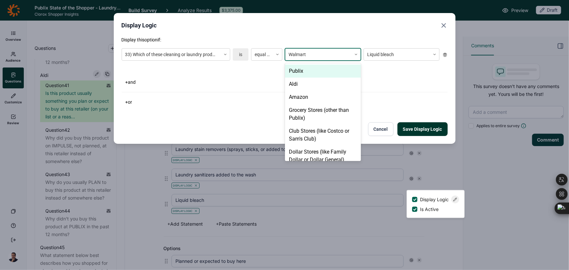
click at [308, 56] on div at bounding box center [319, 55] width 60 height 8
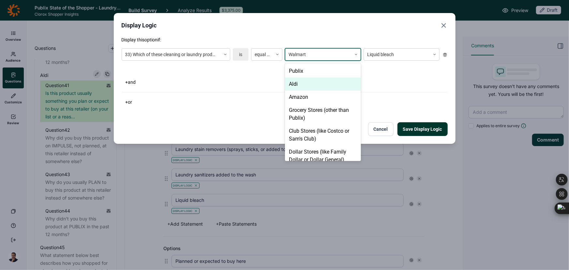
click at [304, 90] on div "Aldi" at bounding box center [323, 84] width 76 height 13
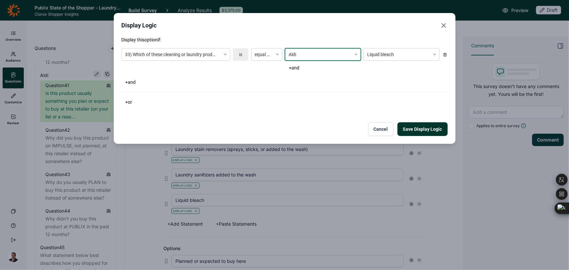
click at [408, 133] on button "Save Display Logic" at bounding box center [423, 129] width 50 height 14
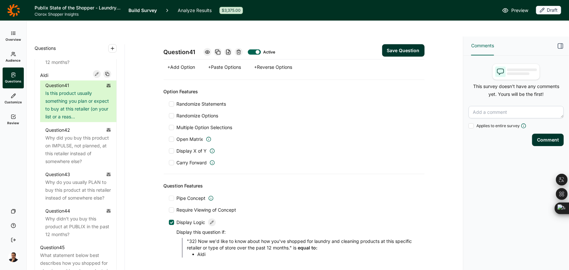
scroll to position [535, 0]
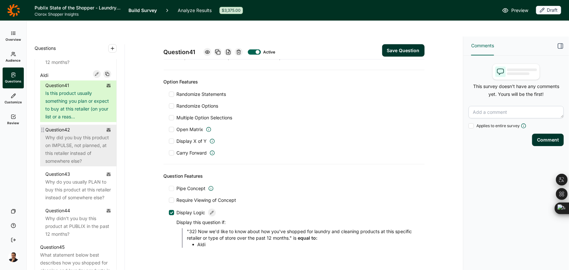
click at [57, 165] on div "Why did you buy this product on IMPULSE, not planned, at this retailer instead …" at bounding box center [78, 149] width 66 height 31
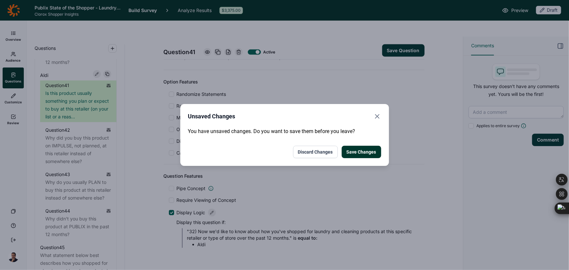
click at [369, 150] on button "Save Changes" at bounding box center [361, 152] width 39 height 12
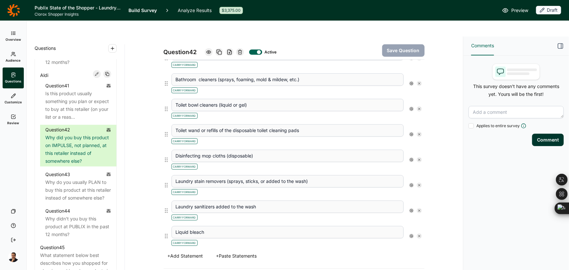
scroll to position [255, 0]
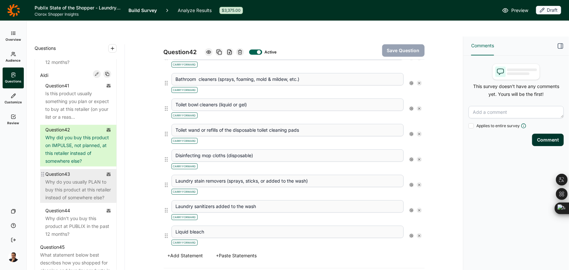
click at [85, 202] on div "Why do you usually PLAN to buy this product at this retailer instead of somewhe…" at bounding box center [78, 189] width 66 height 23
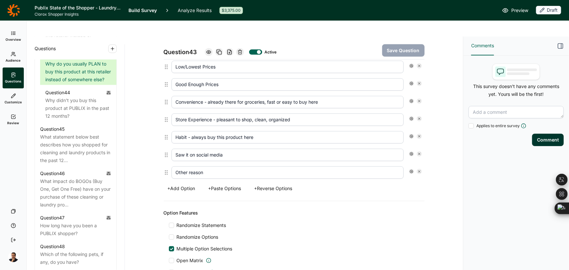
scroll to position [711, 0]
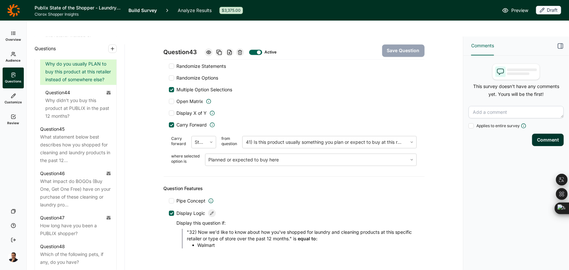
click at [210, 211] on icon at bounding box center [212, 213] width 4 height 4
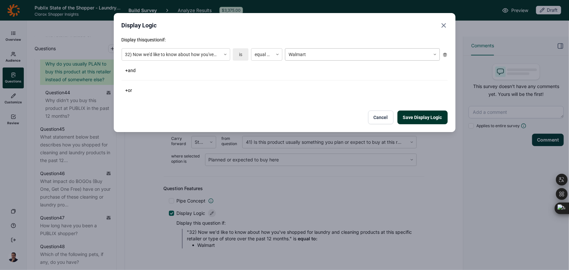
click at [298, 54] on div at bounding box center [358, 55] width 139 height 8
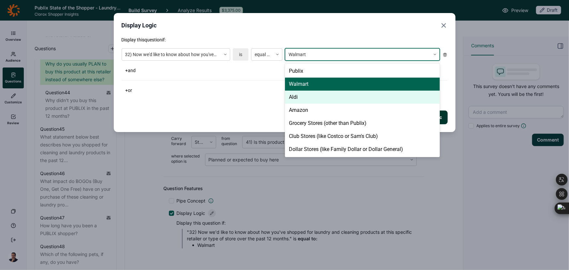
click at [291, 99] on div "Aldi" at bounding box center [362, 97] width 155 height 13
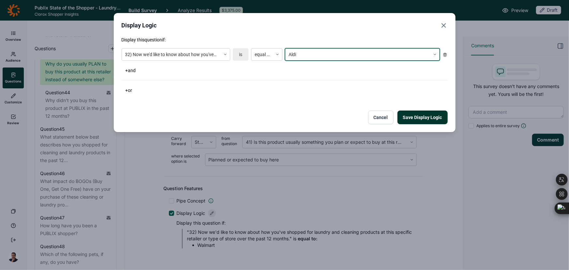
click at [411, 115] on button "Save Display Logic" at bounding box center [423, 118] width 50 height 14
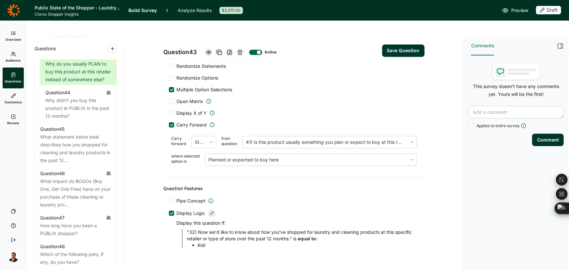
click at [398, 44] on button "Save Question" at bounding box center [403, 50] width 42 height 12
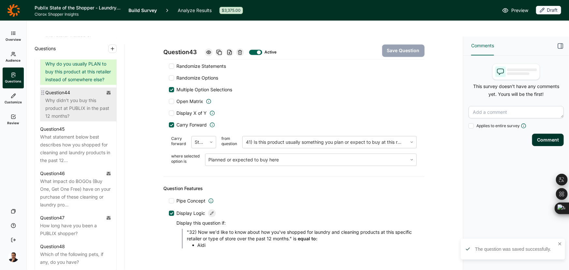
click at [77, 120] on div "Why didn't you buy this product at PUBLIX in the past 12 months?" at bounding box center [78, 108] width 66 height 23
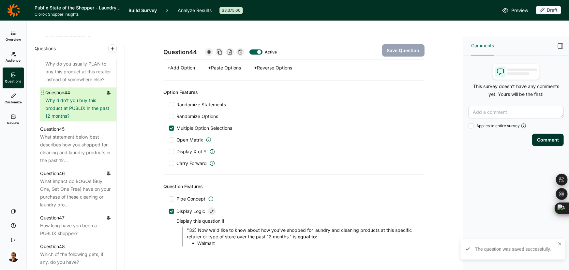
scroll to position [557, 0]
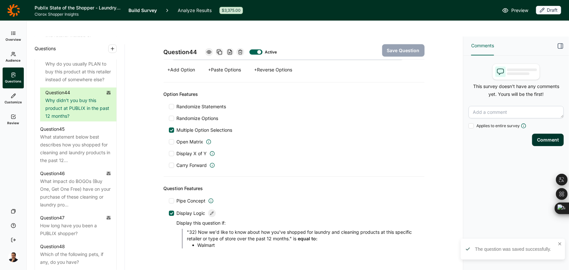
click at [211, 211] on icon at bounding box center [212, 213] width 4 height 4
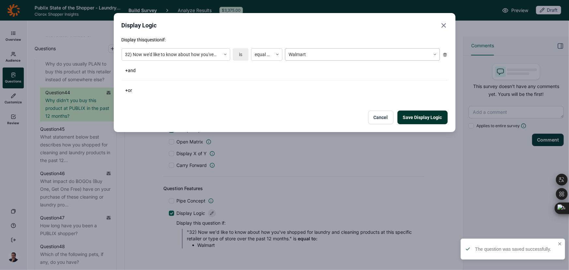
click at [322, 52] on div at bounding box center [358, 55] width 139 height 8
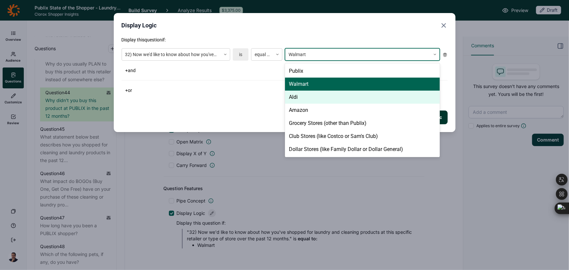
click at [291, 100] on div "Aldi" at bounding box center [362, 97] width 155 height 13
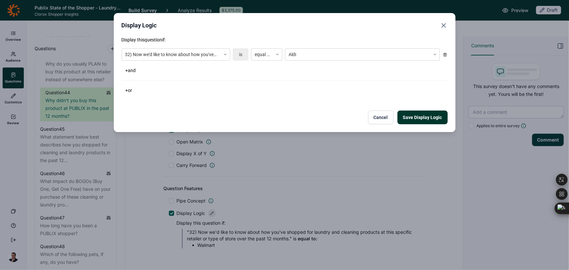
click at [413, 127] on div "Display Logic Display this question if: 32) Now we'd like to know about how you…" at bounding box center [285, 72] width 342 height 119
click at [413, 124] on button "Save Display Logic" at bounding box center [423, 118] width 50 height 14
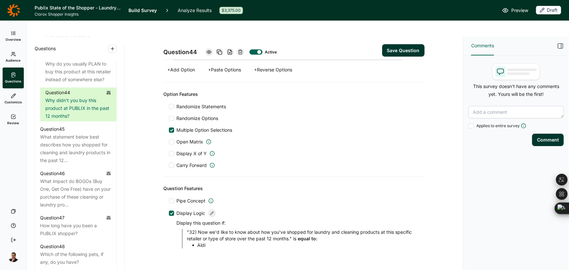
click at [410, 44] on button "Save Question" at bounding box center [403, 50] width 42 height 12
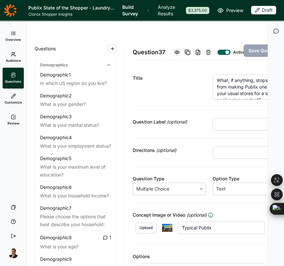
scroll to position [436, 0]
